Goal: Task Accomplishment & Management: Manage account settings

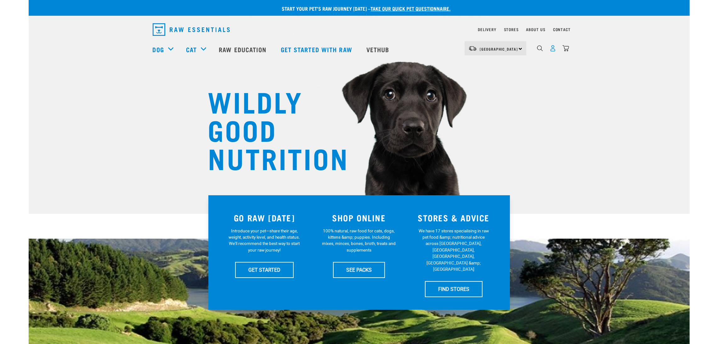
click at [554, 51] on img "dropdown navigation" at bounding box center [553, 48] width 7 height 7
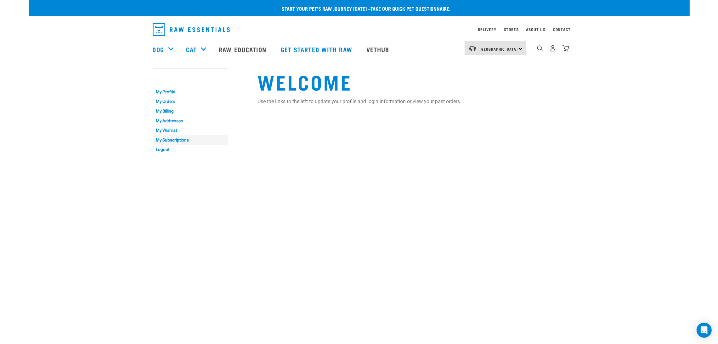
click at [180, 141] on link "My Subscriptions" at bounding box center [191, 140] width 76 height 10
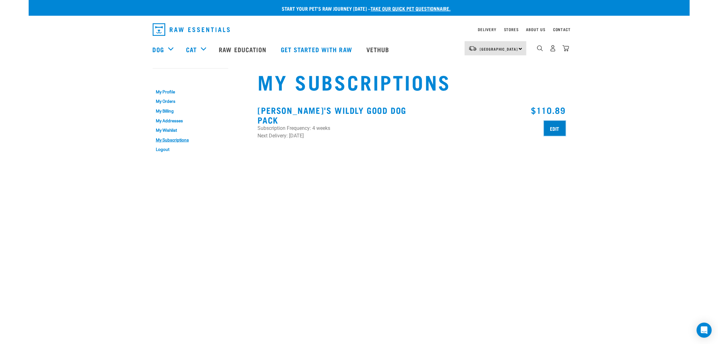
click at [551, 129] on input "Edit" at bounding box center [555, 128] width 22 height 15
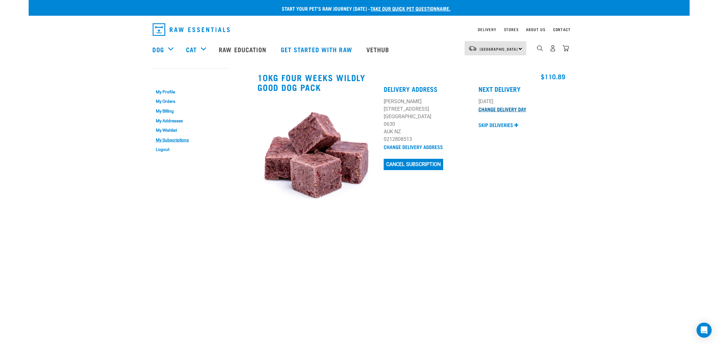
click at [488, 110] on link "Change Delivery Day" at bounding box center [503, 109] width 48 height 3
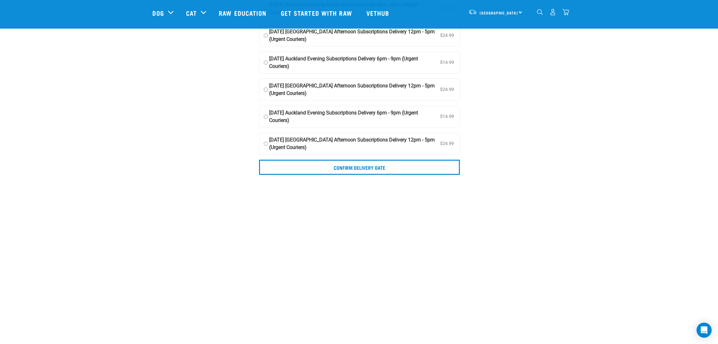
scroll to position [189, 0]
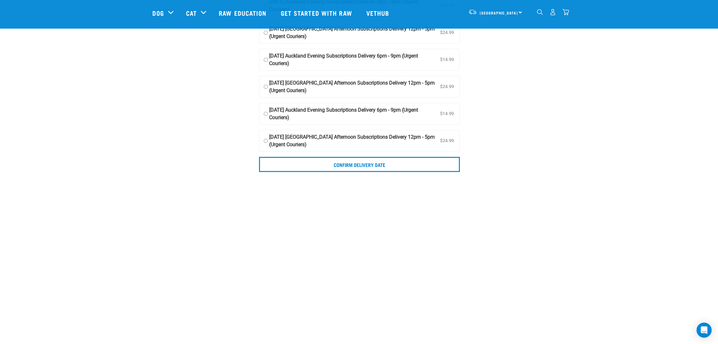
click at [265, 115] on input "11 November 2025, Tuesday Auckland Evening Subscriptions Delivery 6pm - 9pm (Ur…" at bounding box center [266, 113] width 4 height 15
radio input "true"
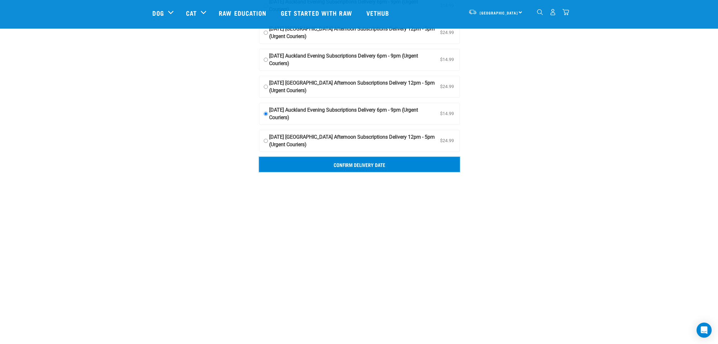
click at [318, 168] on input "Confirm delivery date" at bounding box center [359, 164] width 201 height 15
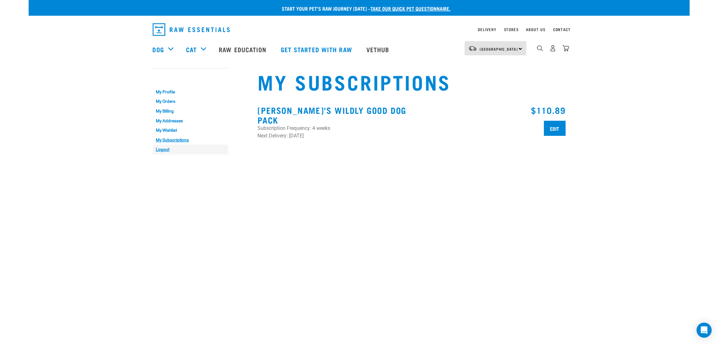
click at [163, 148] on link "Logout" at bounding box center [191, 150] width 76 height 10
